Goal: Communication & Community: Answer question/provide support

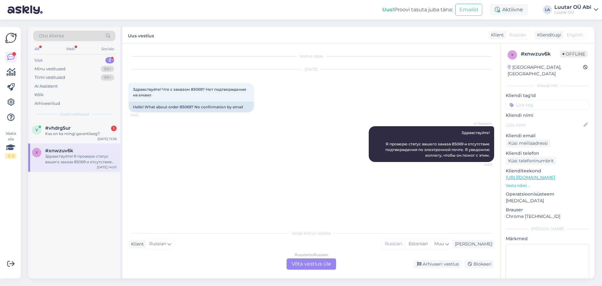
click at [96, 134] on div "Kas on ka mingi garantiiaeg?" at bounding box center [80, 134] width 71 height 6
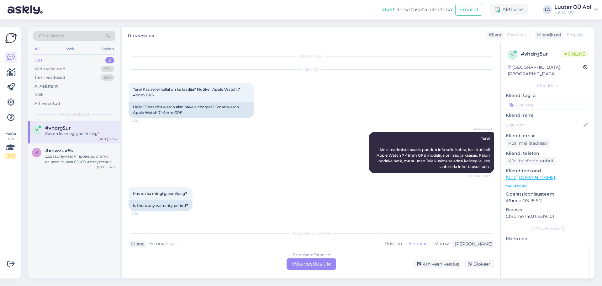
click at [245, 163] on div "AI Assistent Tere! Meie teadmiste baasis puudub info selle kohta, kas Nutikell …" at bounding box center [311, 152] width 365 height 55
click at [98, 157] on div "Здравствуйте! Я проверю статус вашего заказа 85069 и отсутствие подтверждения п…" at bounding box center [80, 158] width 71 height 11
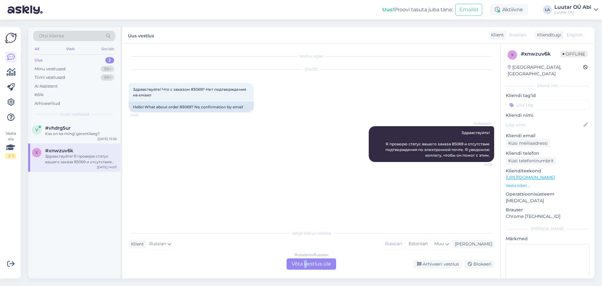
click at [306, 265] on div "Russian to Russian Võta vestlus üle" at bounding box center [311, 263] width 50 height 11
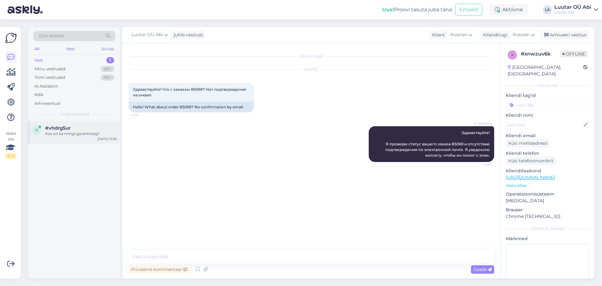
click at [92, 123] on div "v #vhdrg5ur Kas on ka mingi garantiiaeg? [DATE] 15:36" at bounding box center [74, 132] width 92 height 23
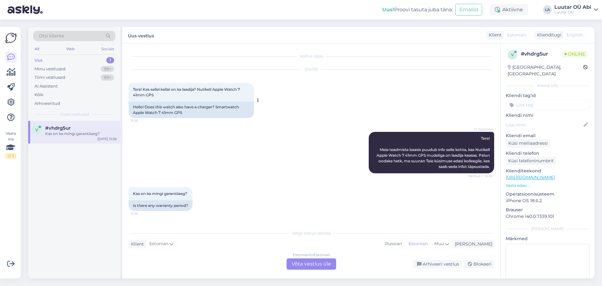
click at [199, 88] on span "Tere! Kas sellel kellal on ka laadija? Nutikell Apple Watch 7 41mm GPS" at bounding box center [187, 92] width 108 height 10
drag, startPoint x: 216, startPoint y: 90, endPoint x: 237, endPoint y: 94, distance: 21.5
click at [237, 94] on div "Tere! Kas sellel kellal on ka laadija? Nutikell Apple Watch 7 41mm GPS 15:35" at bounding box center [191, 92] width 125 height 19
copy span "Apple Watch 7 41mm GPS"
click at [302, 264] on div "Estonian to Estonian Võta vestlus üle" at bounding box center [311, 263] width 50 height 11
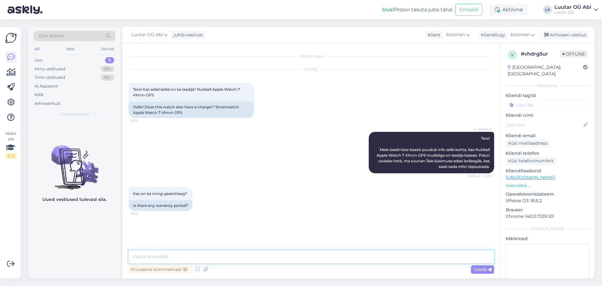
click at [268, 250] on textarea at bounding box center [311, 256] width 365 height 13
type textarea "laadija, on kaasas"
type textarea "pretensiooni esitamise aeg on 14 päeva"
